Goal: Information Seeking & Learning: Learn about a topic

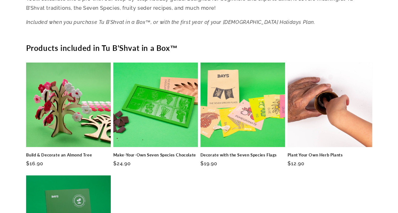
scroll to position [1278, 0]
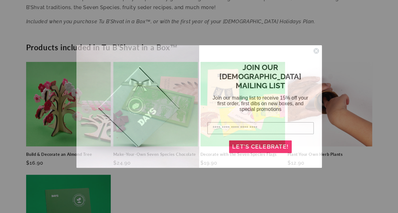
click at [318, 54] on icon "Close dialog" at bounding box center [316, 51] width 6 height 6
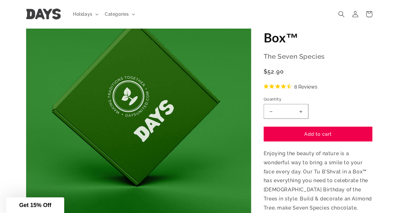
scroll to position [0, 0]
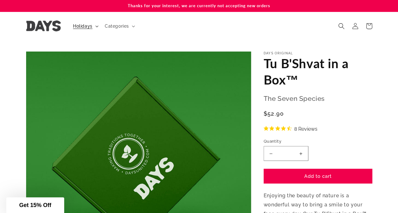
click at [89, 25] on span "Holidays" at bounding box center [82, 26] width 19 height 6
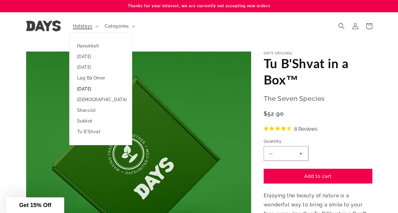
click at [87, 85] on link "[DATE]" at bounding box center [100, 89] width 62 height 11
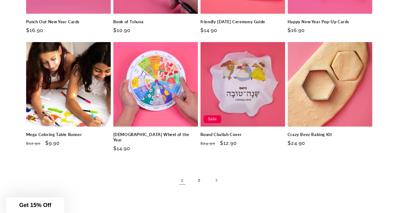
scroll to position [953, 0]
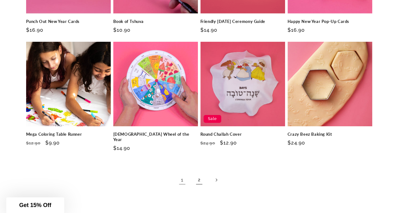
click at [198, 173] on link "2" at bounding box center [199, 180] width 14 height 14
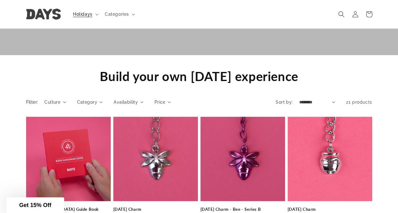
scroll to position [532, 0]
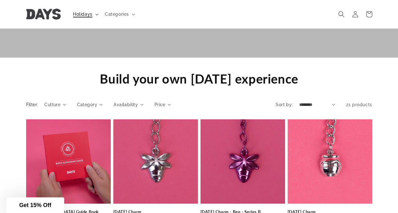
click at [91, 13] on span "Holidays" at bounding box center [82, 14] width 19 height 6
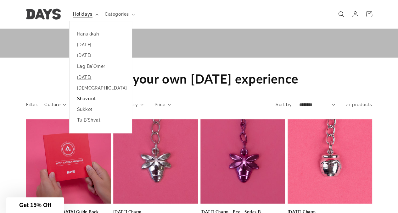
click at [95, 97] on link "Shavu'ot" at bounding box center [100, 98] width 62 height 11
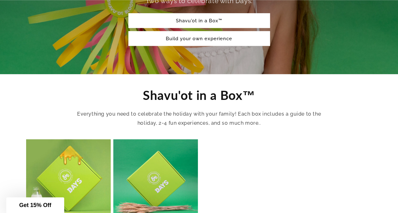
scroll to position [153, 0]
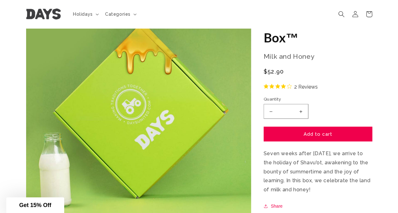
scroll to position [31, 0]
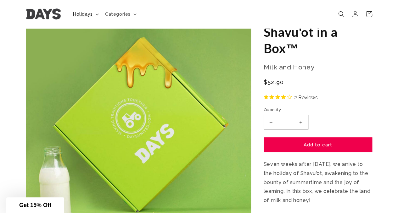
click at [82, 14] on span "Holidays" at bounding box center [83, 14] width 20 height 6
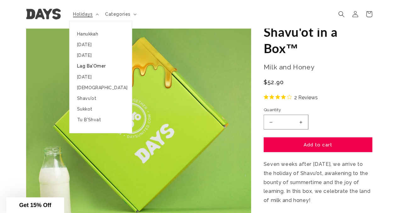
click at [85, 69] on link "Lag Ba'Omer" at bounding box center [100, 66] width 62 height 11
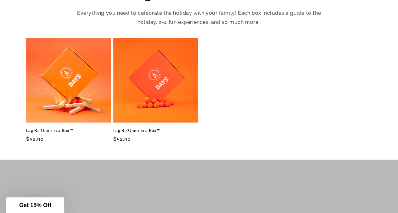
scroll to position [244, 0]
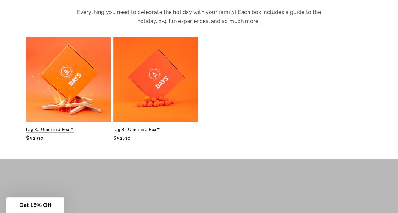
click at [70, 127] on link "Lag Ba'Omer in a Box™" at bounding box center [68, 129] width 85 height 5
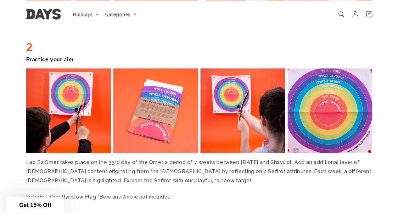
scroll to position [573, 0]
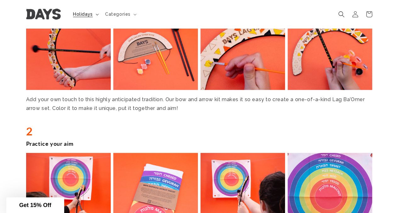
click at [81, 9] on summary "Holidays" at bounding box center [85, 14] width 32 height 13
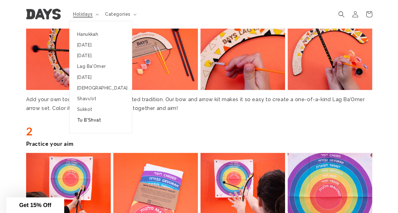
click at [92, 118] on link "Tu B'Shvat" at bounding box center [100, 120] width 62 height 11
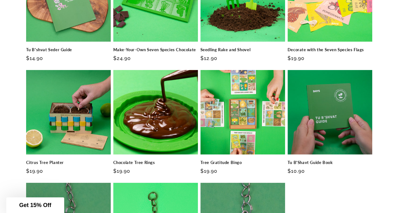
scroll to position [807, 0]
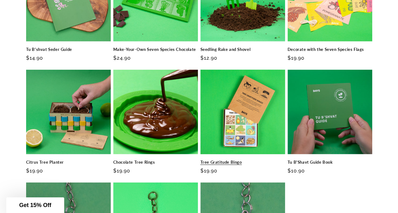
click at [240, 160] on link "Tree Gratitude Bingo" at bounding box center [242, 162] width 85 height 5
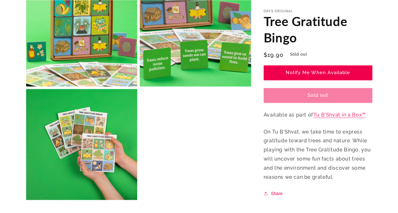
scroll to position [418, 0]
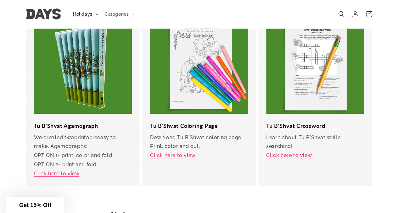
scroll to position [1133, 0]
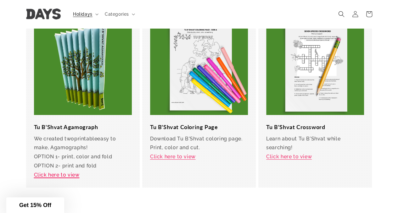
click at [35, 172] on link "Click here to view" at bounding box center [57, 175] width 46 height 6
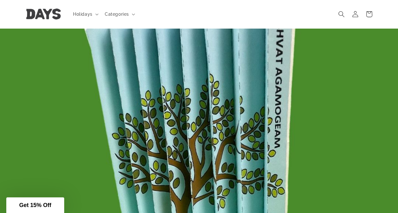
scroll to position [86, 0]
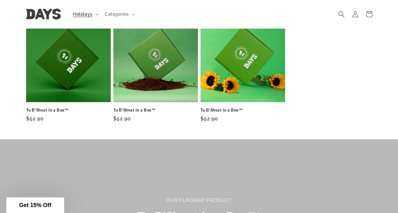
scroll to position [274, 0]
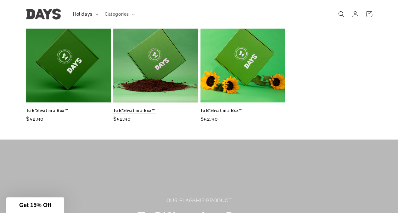
click at [160, 108] on link "Tu B'Shvat in a Box™" at bounding box center [155, 110] width 85 height 5
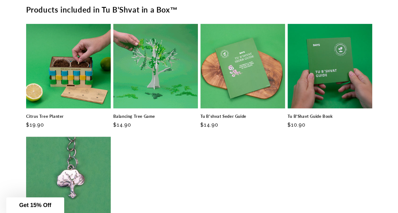
scroll to position [1285, 0]
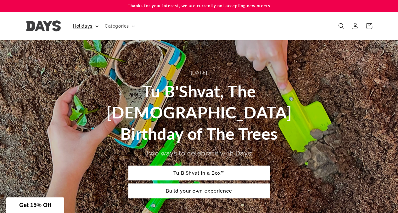
click at [85, 29] on span "Holidays" at bounding box center [82, 26] width 19 height 6
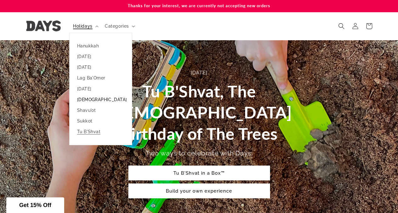
click at [80, 102] on link "[DEMOGRAPHIC_DATA]" at bounding box center [100, 99] width 62 height 11
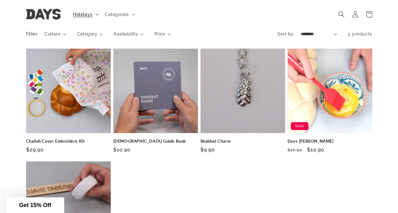
scroll to position [595, 0]
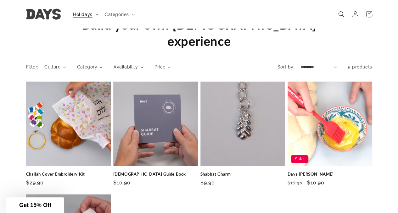
click at [85, 14] on span "Holidays" at bounding box center [82, 14] width 19 height 6
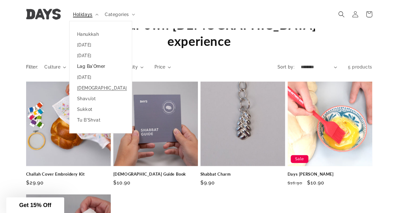
click at [88, 64] on link "Lag Ba'Omer" at bounding box center [100, 66] width 62 height 11
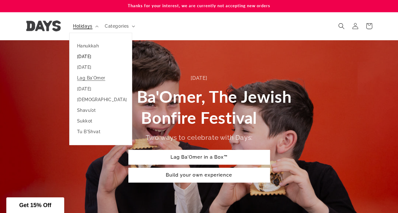
click at [83, 57] on link "[DATE]" at bounding box center [100, 56] width 62 height 11
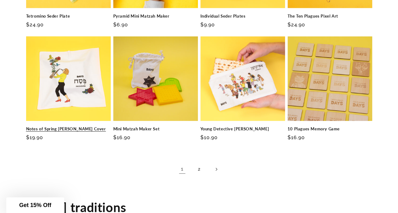
scroll to position [951, 0]
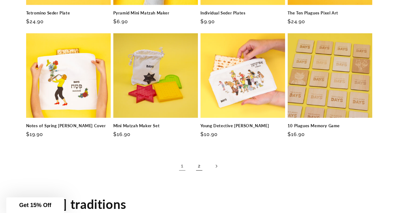
click at [200, 164] on link "2" at bounding box center [199, 166] width 14 height 14
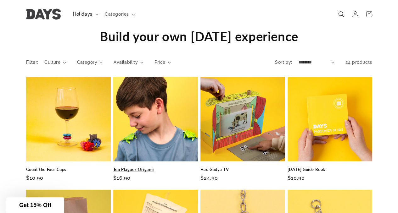
scroll to position [563, 0]
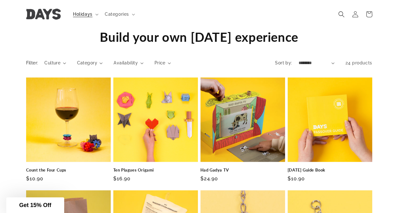
click at [45, 11] on img at bounding box center [43, 14] width 35 height 11
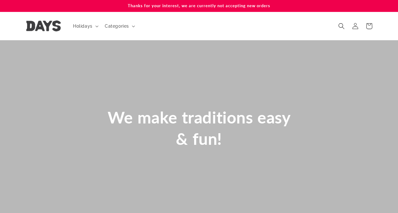
scroll to position [0, 795]
click at [119, 27] on span "Categories" at bounding box center [117, 26] width 24 height 6
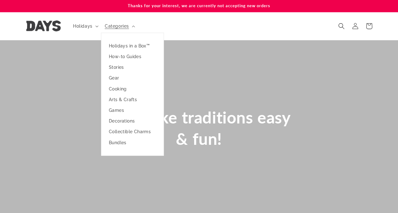
scroll to position [0, 38]
click at [178, 28] on header "Holidays Holidays [GEOGRAPHIC_DATA] [DATE] [GEOGRAPHIC_DATA] Lag Ba'Omer" at bounding box center [198, 26] width 377 height 28
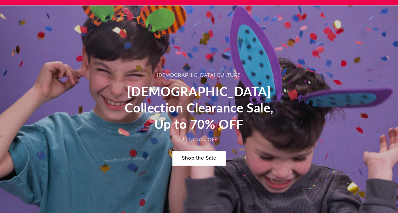
scroll to position [347, 0]
